Goal: Transaction & Acquisition: Subscribe to service/newsletter

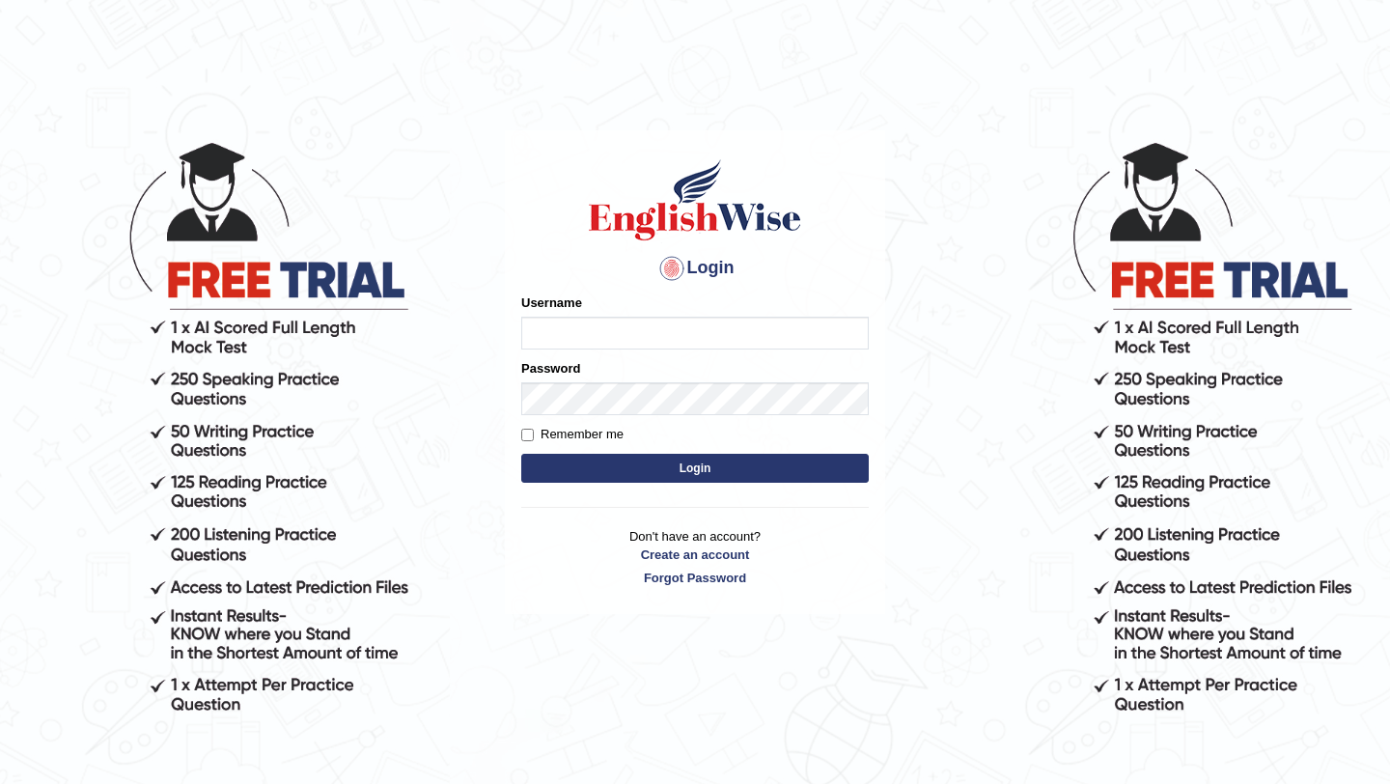
type input "Best_Partner"
click at [534, 433] on label "Remember me" at bounding box center [572, 434] width 102 height 19
click at [534, 433] on input "Remember me" at bounding box center [527, 435] width 13 height 13
checkbox input "true"
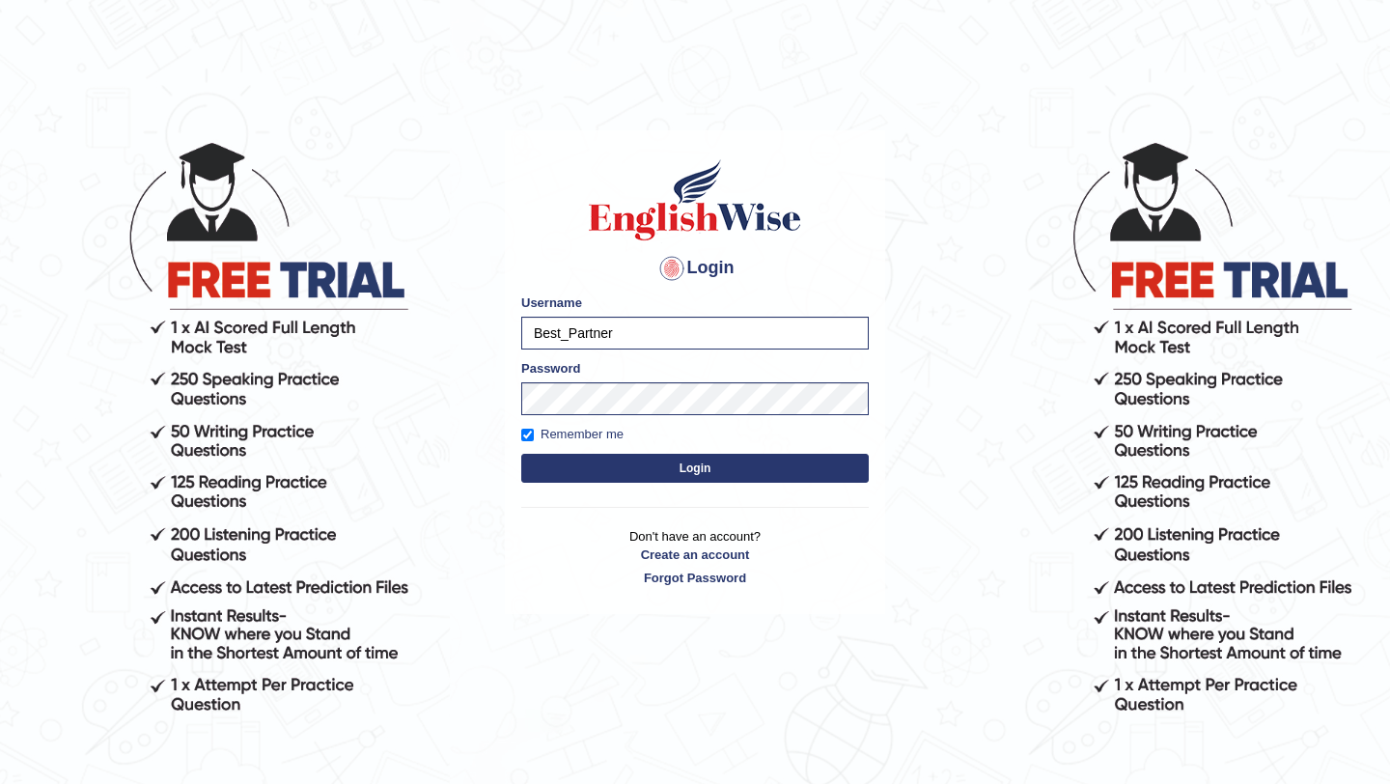
click at [572, 474] on button "Login" at bounding box center [695, 468] width 348 height 29
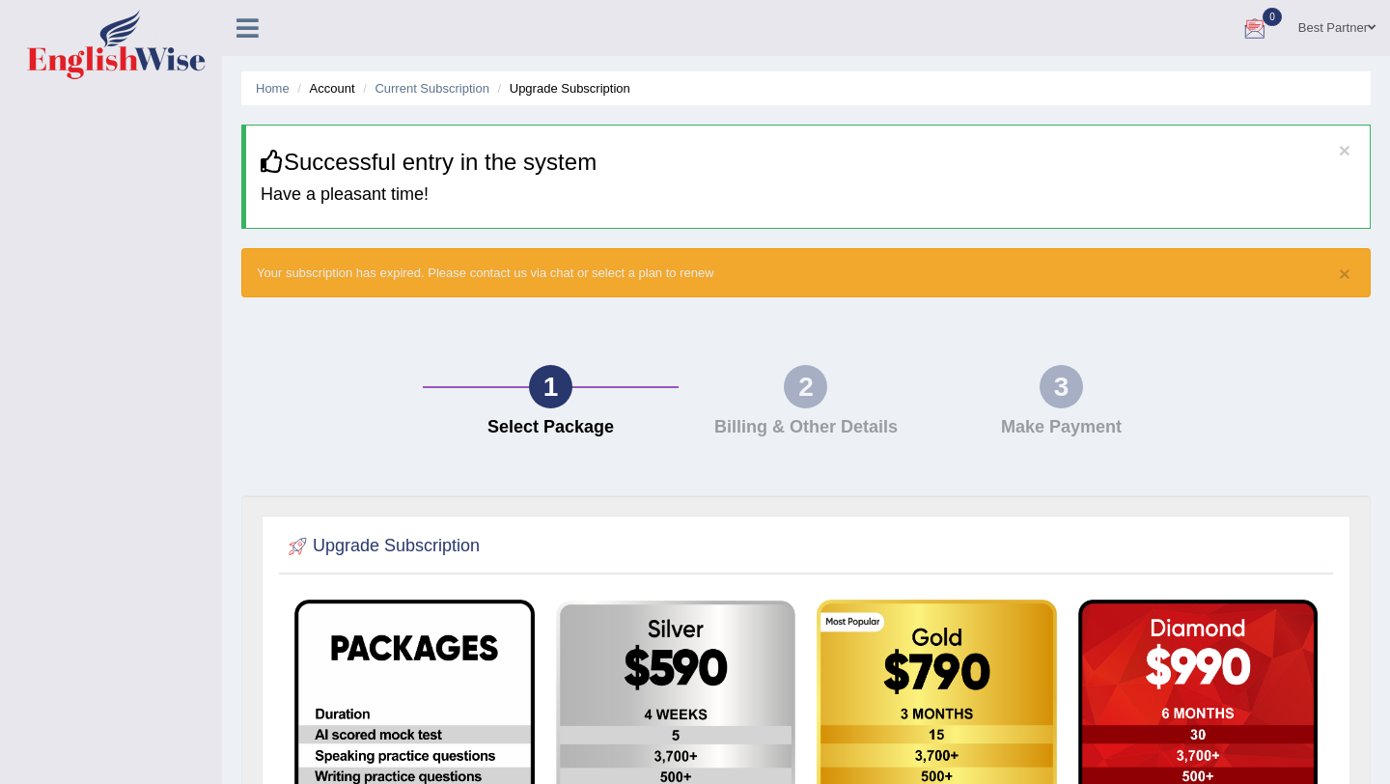
click at [1328, 25] on link "Best Partner" at bounding box center [1337, 25] width 106 height 50
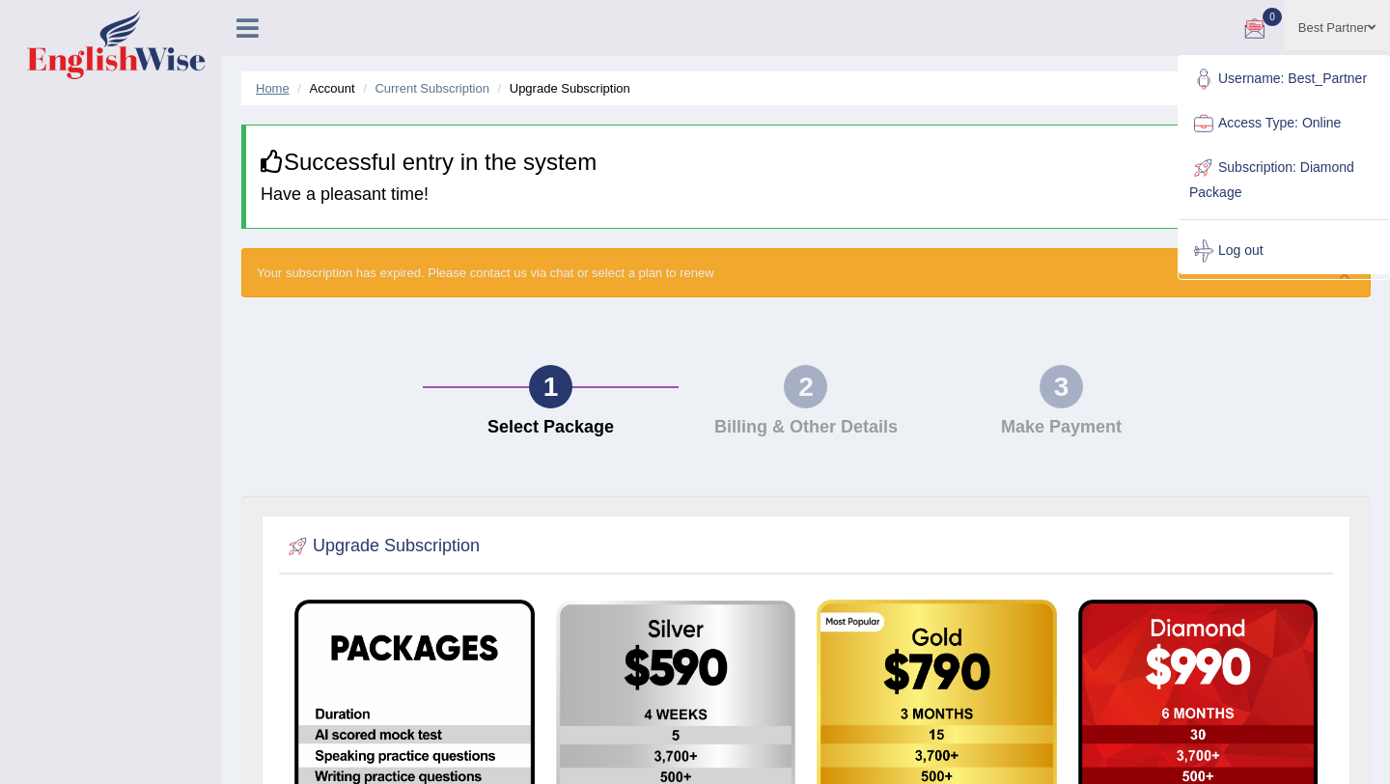
click at [273, 86] on link "Home" at bounding box center [273, 88] width 34 height 14
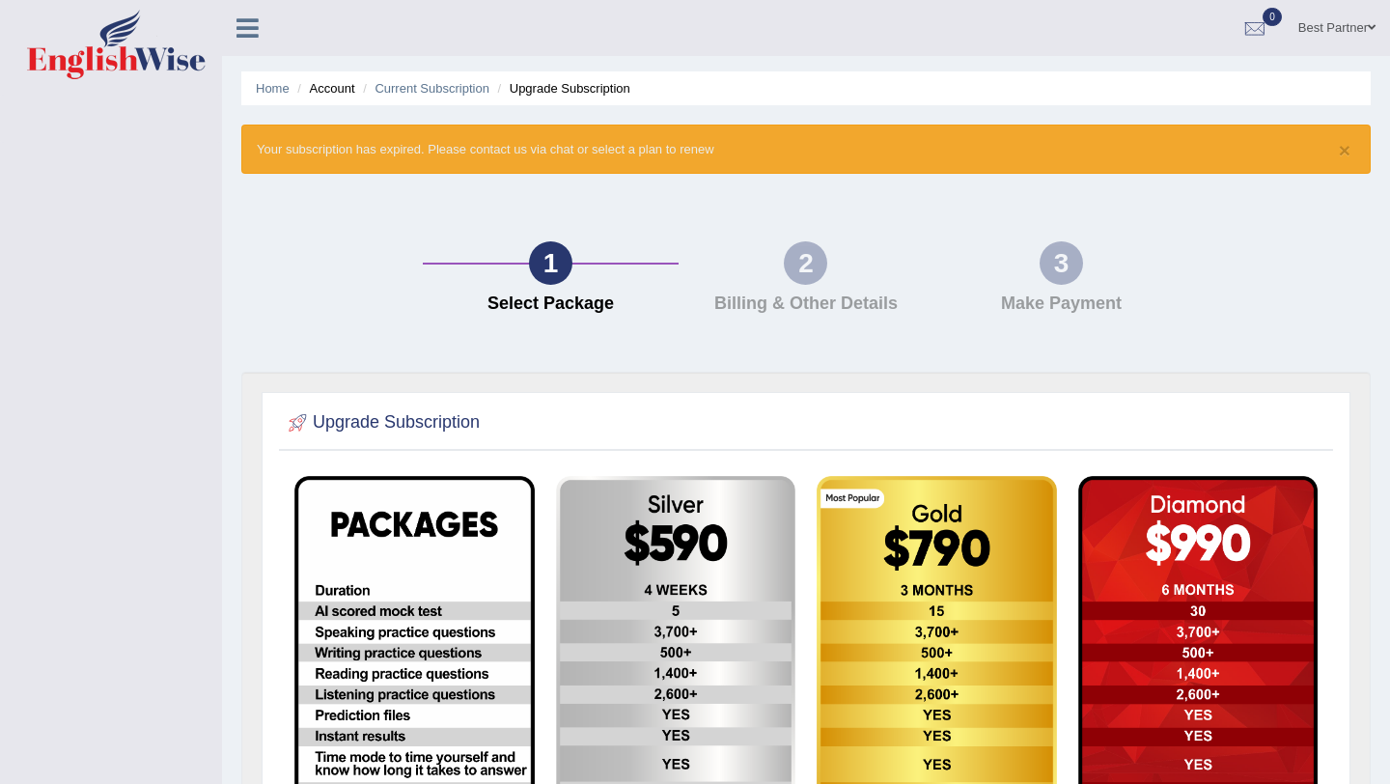
click at [241, 6] on div at bounding box center [256, 21] width 68 height 42
click at [266, 86] on link "Home" at bounding box center [273, 88] width 34 height 14
click at [251, 34] on icon at bounding box center [248, 27] width 22 height 25
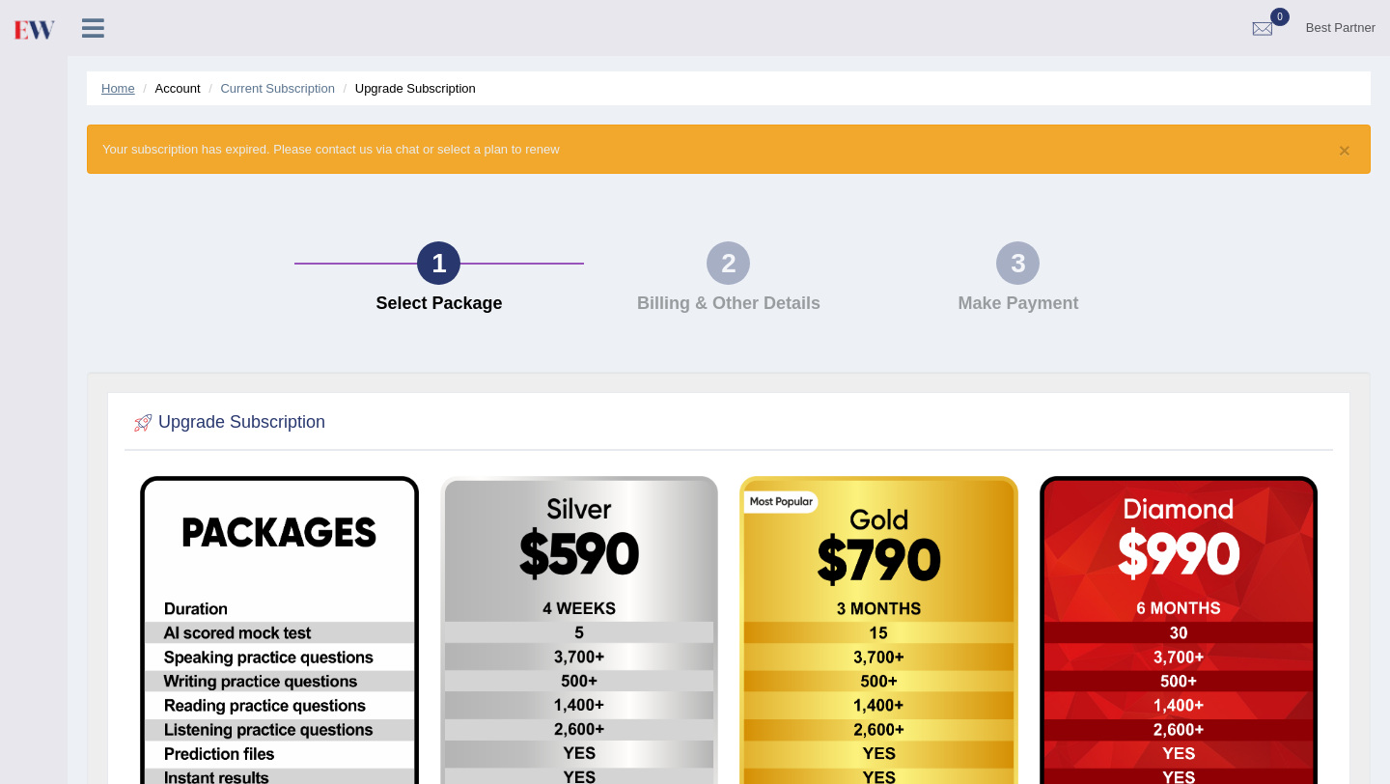
click at [123, 87] on link "Home" at bounding box center [118, 88] width 34 height 14
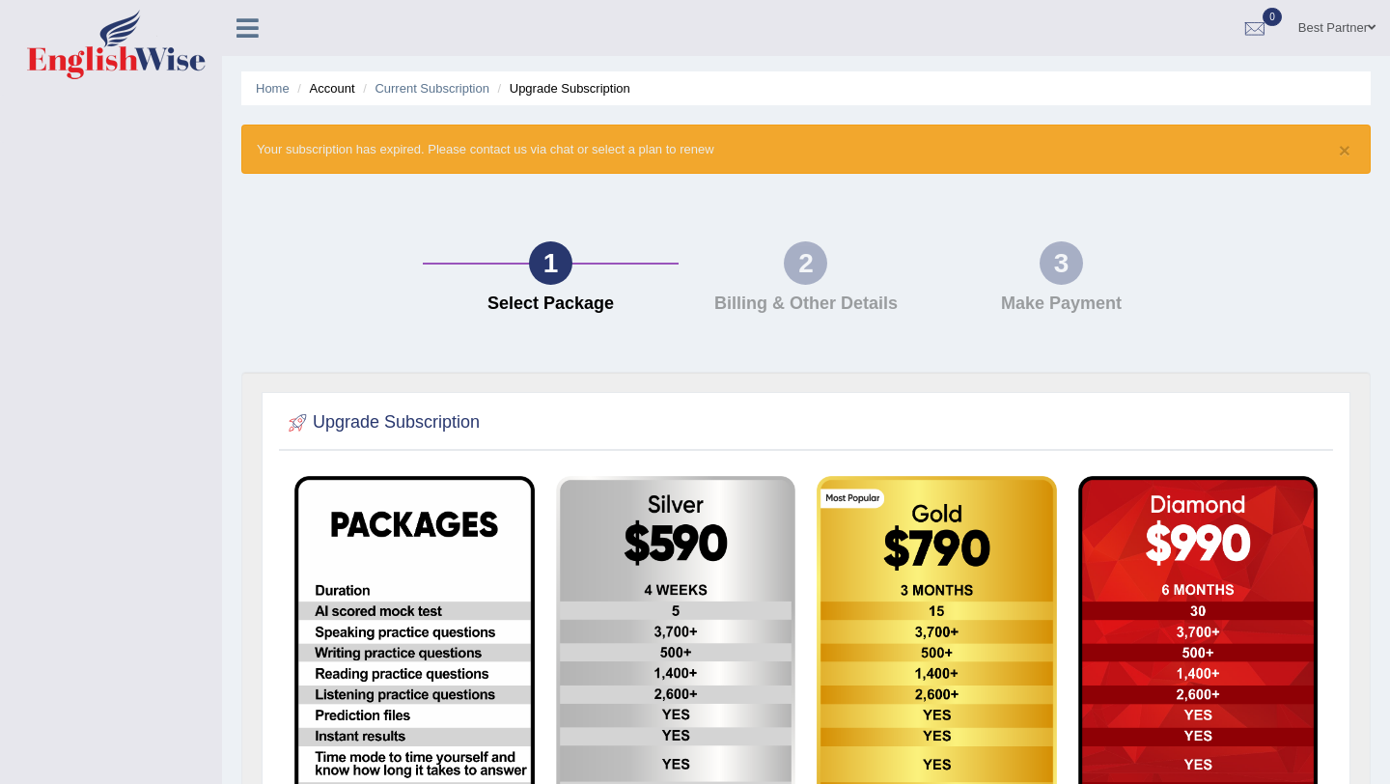
click at [243, 28] on icon at bounding box center [248, 27] width 22 height 25
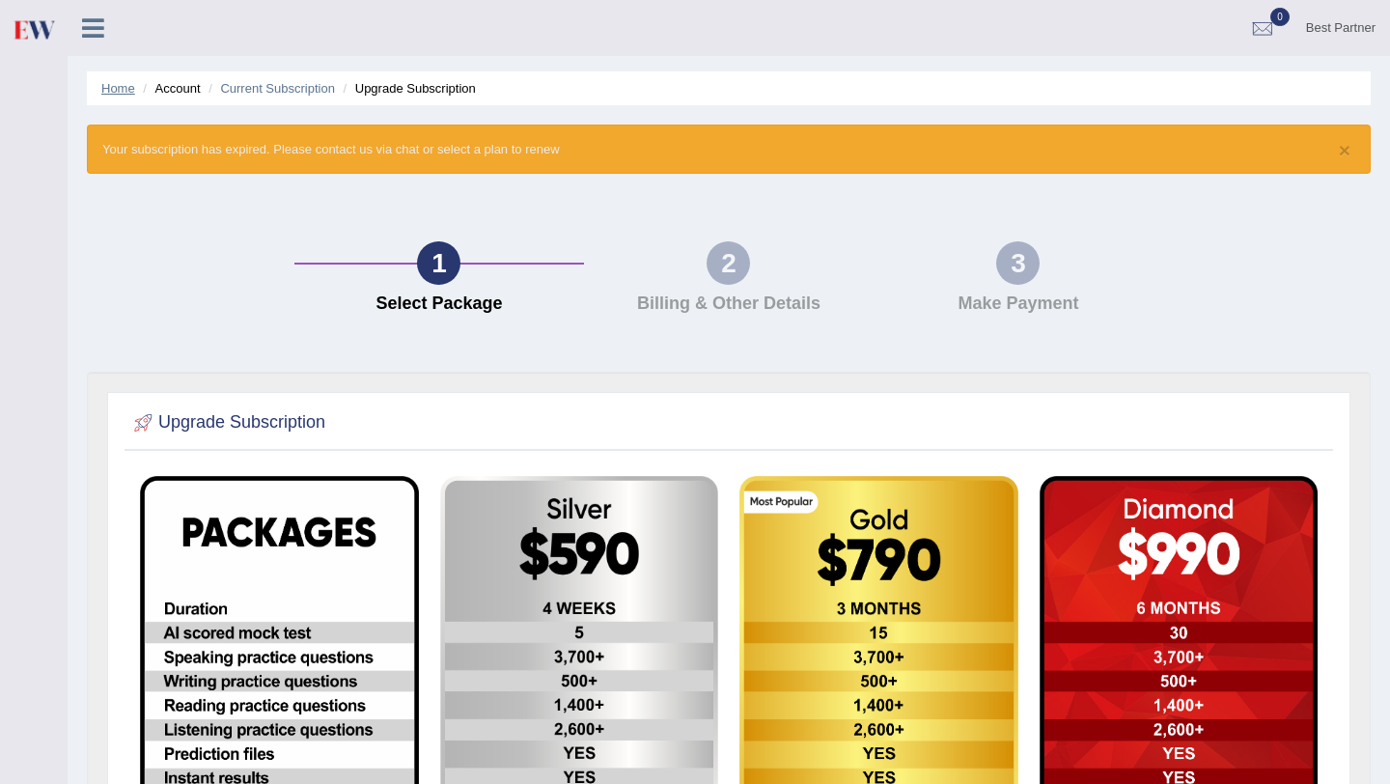
click at [122, 89] on link "Home" at bounding box center [118, 88] width 34 height 14
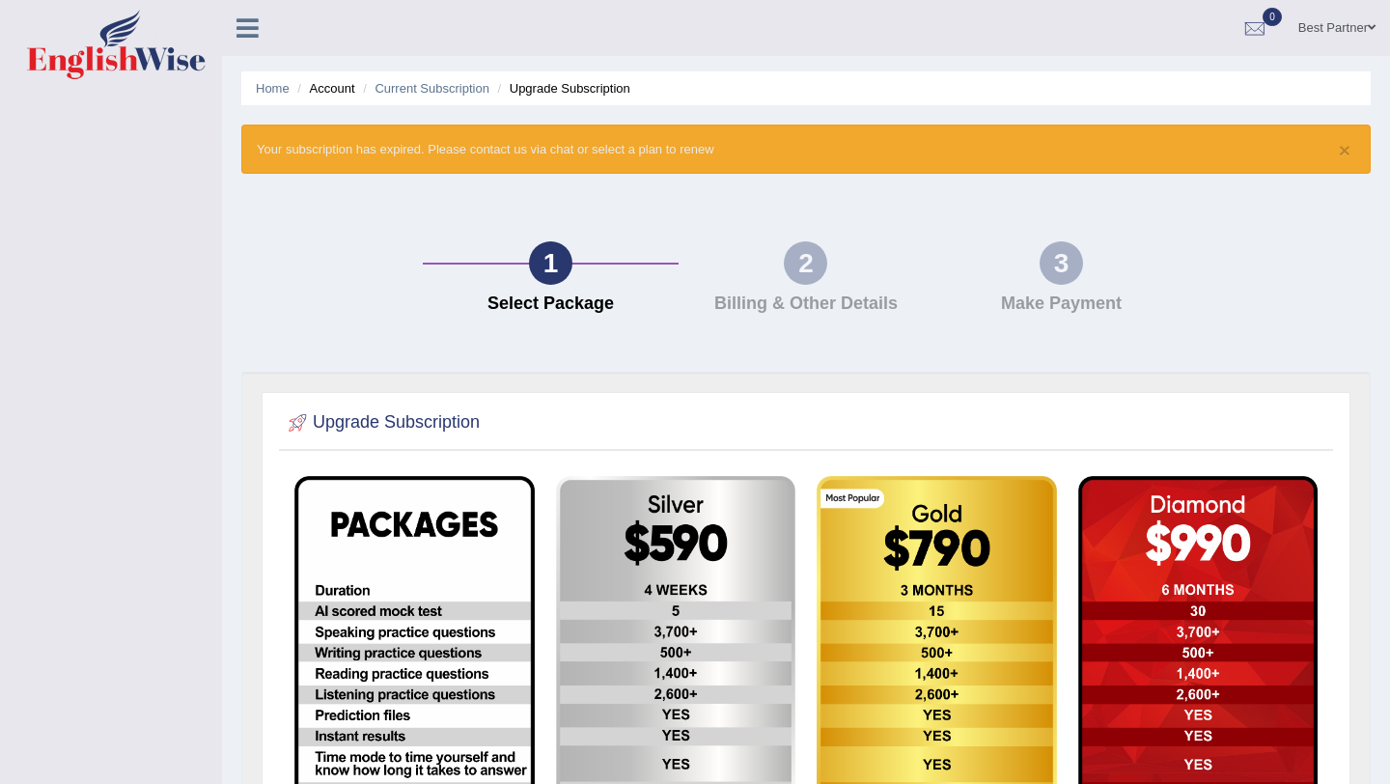
click at [241, 31] on icon at bounding box center [248, 27] width 22 height 25
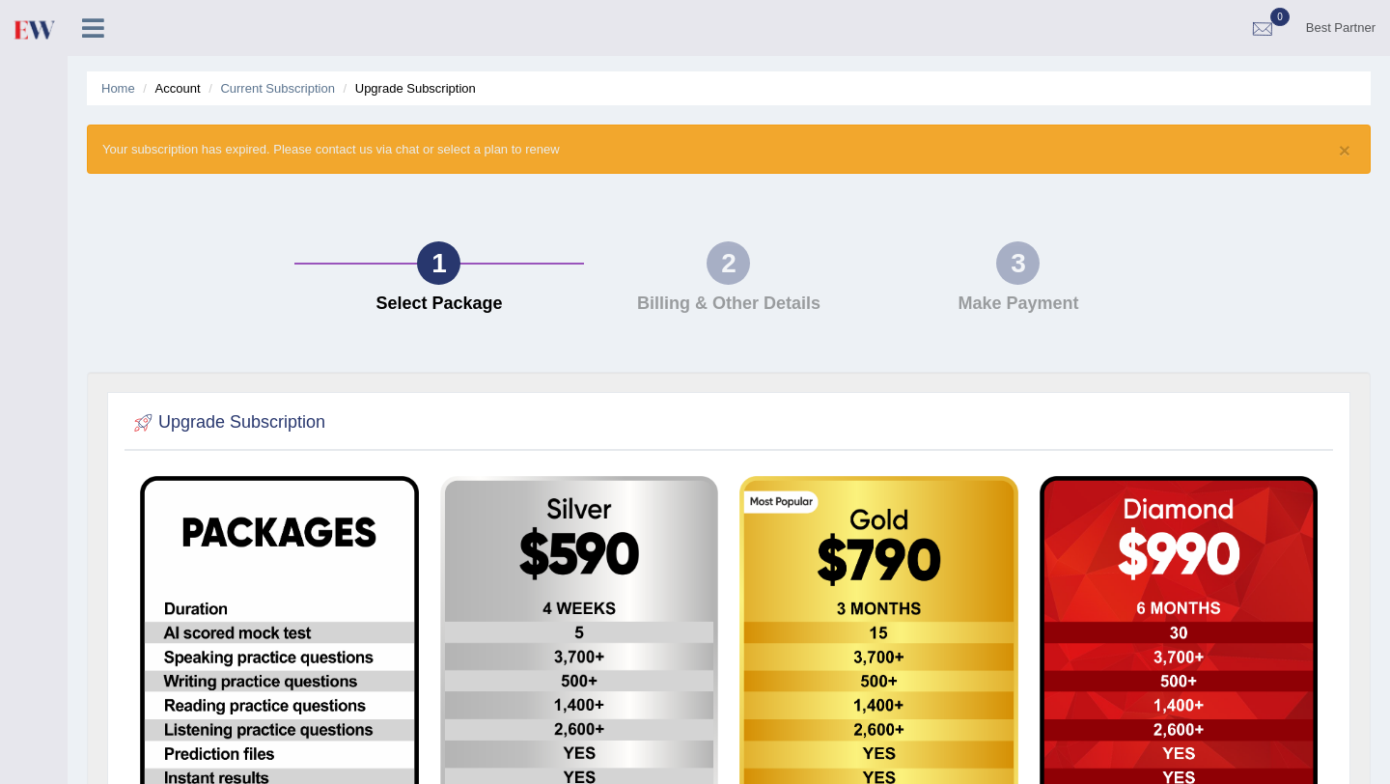
click at [1266, 24] on div at bounding box center [1262, 28] width 29 height 29
click at [1201, 74] on div "See All Alerts" at bounding box center [1147, 81] width 257 height 20
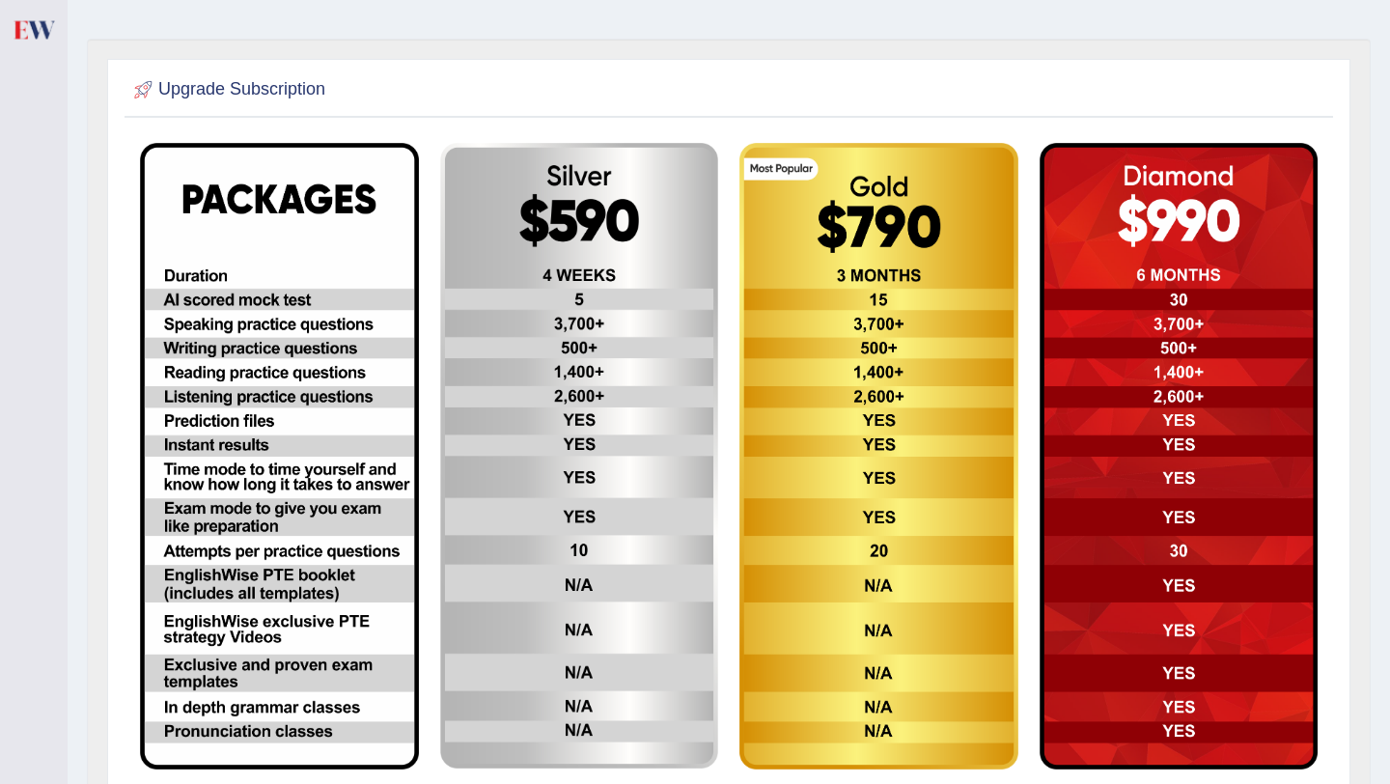
scroll to position [334, 0]
click at [34, 23] on img at bounding box center [33, 30] width 43 height 40
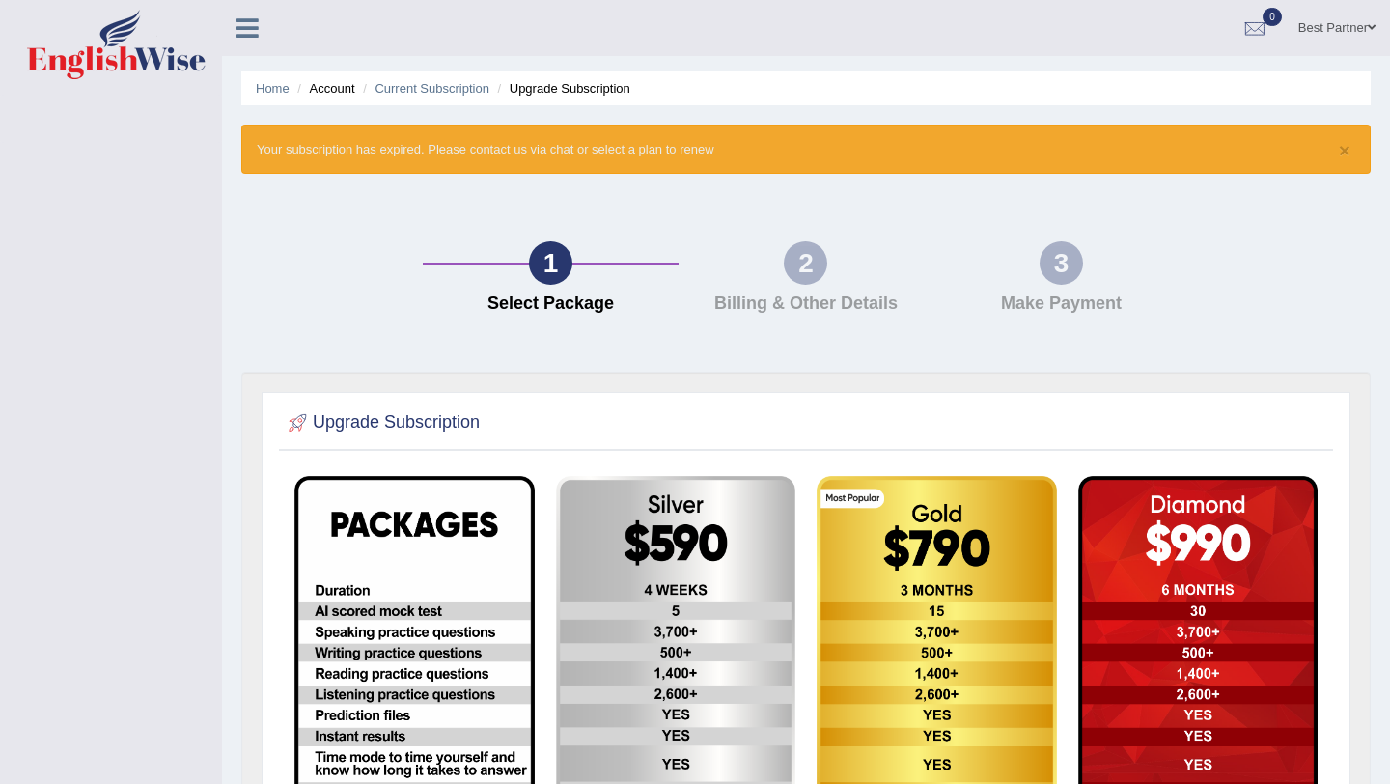
click at [165, 64] on img at bounding box center [116, 45] width 179 height 70
click at [261, 91] on link "Home" at bounding box center [273, 88] width 34 height 14
click at [132, 30] on img at bounding box center [116, 45] width 179 height 70
